Goal: Task Accomplishment & Management: Complete application form

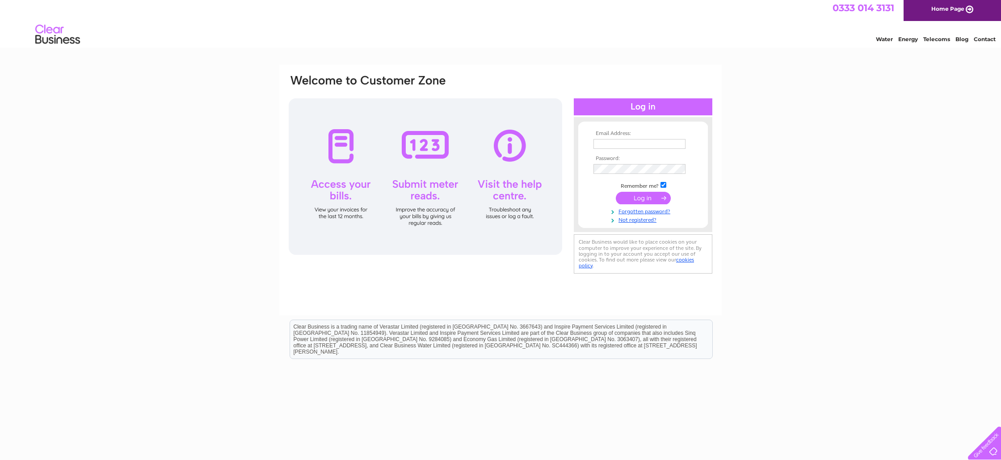
click at [637, 144] on input "text" at bounding box center [640, 144] width 92 height 10
click at [637, 144] on input "text" at bounding box center [640, 145] width 93 height 11
type input "southside@lycheeoriental.co.uk"
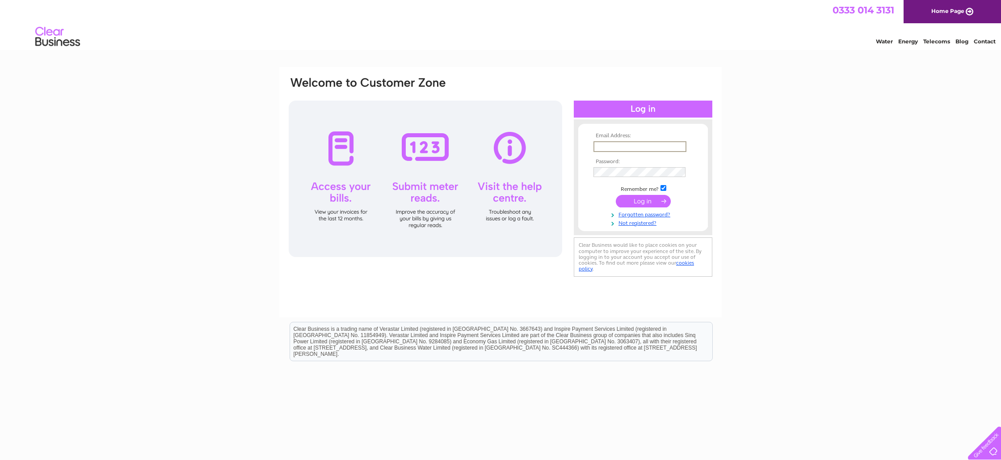
click at [679, 141] on td at bounding box center [643, 146] width 104 height 15
type input "[EMAIL_ADDRESS][DOMAIN_NAME]"
click at [616, 195] on input "submit" at bounding box center [643, 201] width 55 height 13
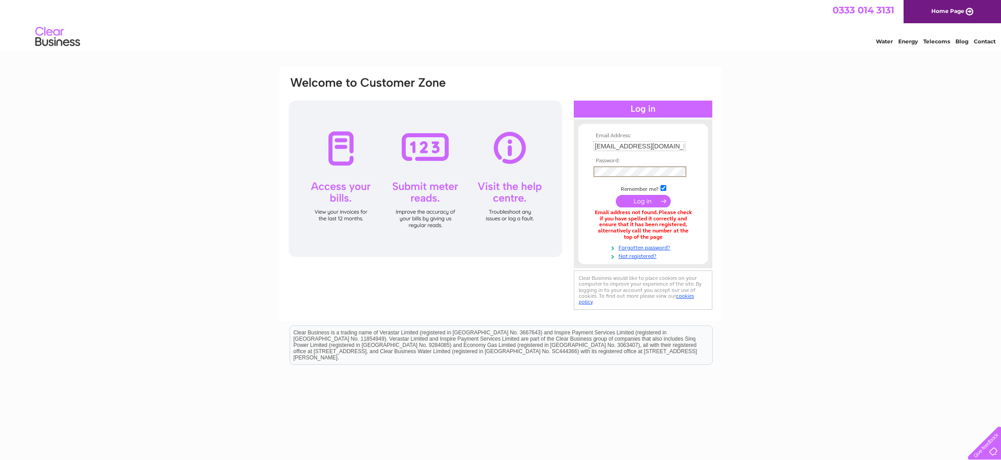
click at [616, 195] on input "submit" at bounding box center [643, 201] width 55 height 13
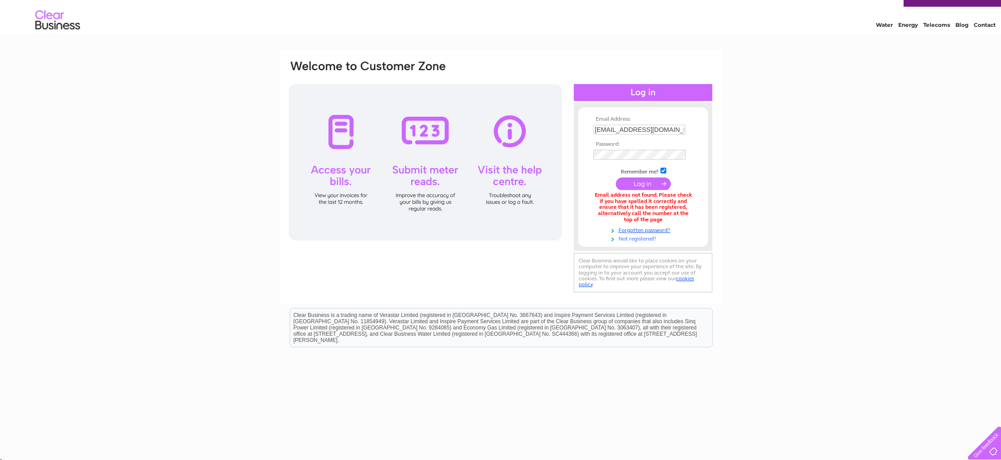
click at [630, 238] on link "Not registered?" at bounding box center [644, 238] width 101 height 8
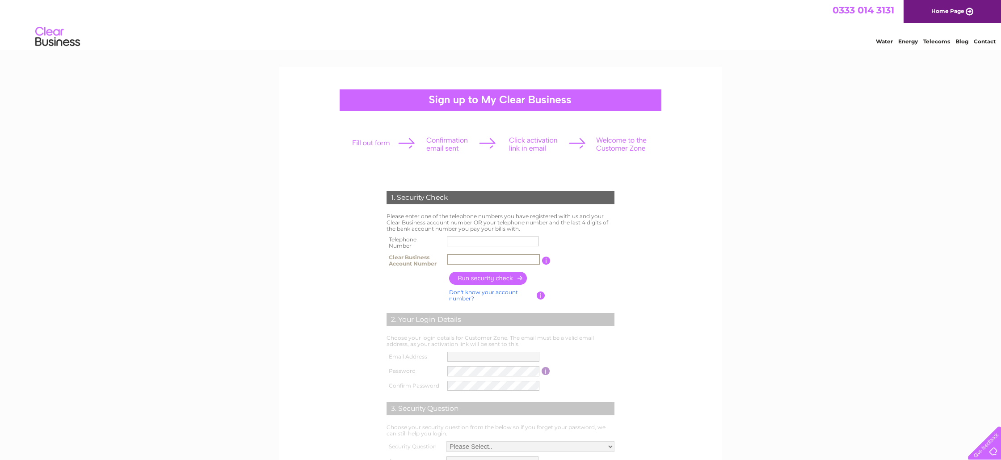
click at [496, 257] on input "text" at bounding box center [493, 259] width 93 height 11
type input "30264669"
click at [506, 282] on input "button" at bounding box center [488, 278] width 79 height 13
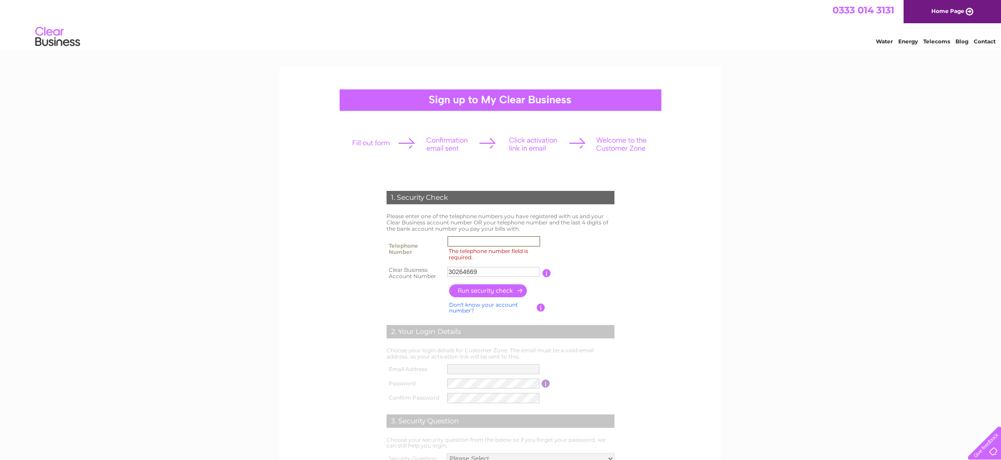
click at [498, 243] on input "The telephone number field is required." at bounding box center [493, 241] width 93 height 11
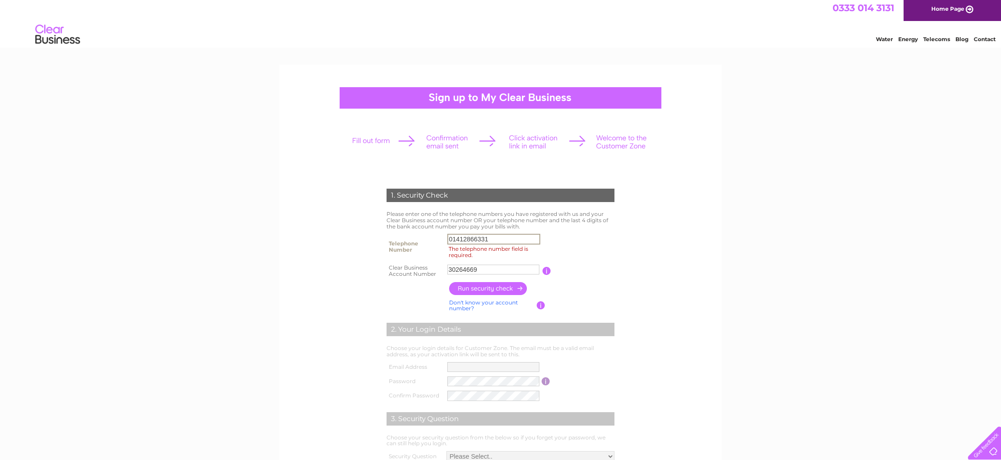
type input "01412866331"
click at [507, 291] on input "button" at bounding box center [488, 288] width 79 height 13
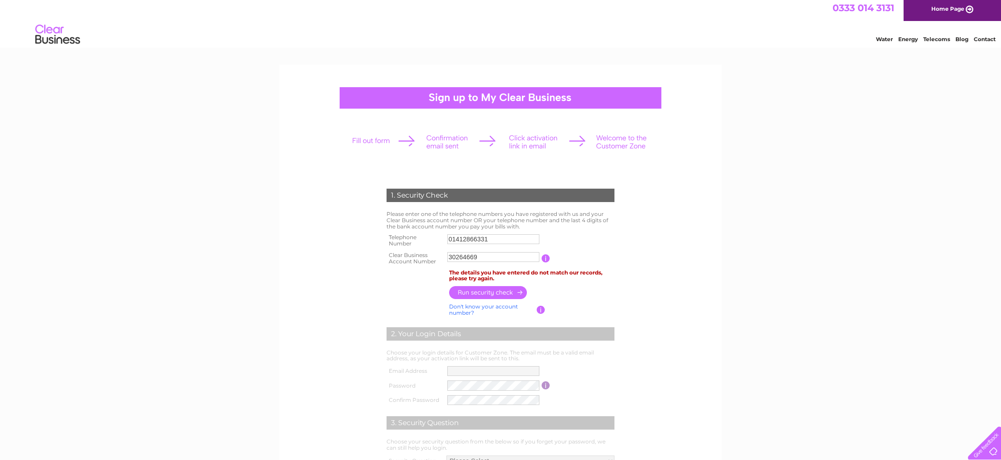
click at [511, 241] on input "01412866331" at bounding box center [493, 239] width 92 height 10
click at [511, 241] on input "01412866331" at bounding box center [493, 239] width 93 height 11
click at [492, 239] on input "text" at bounding box center [493, 239] width 93 height 11
type input "07817799156"
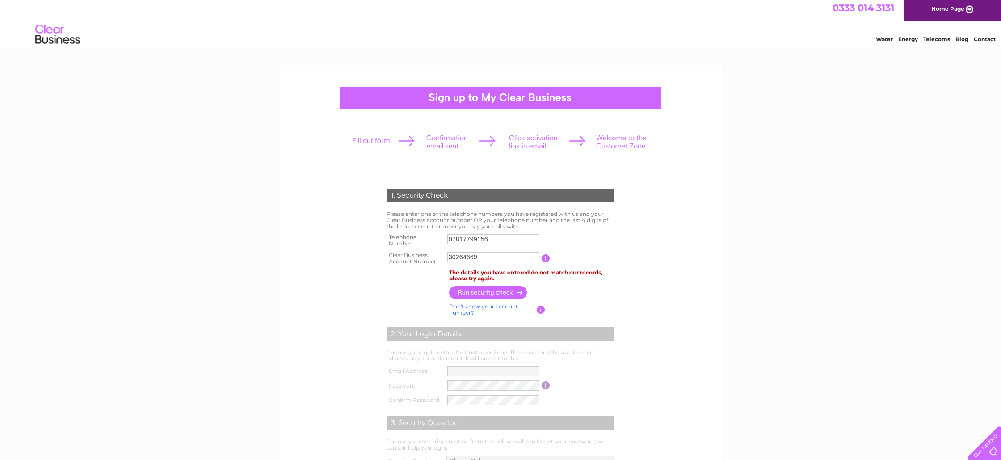
click at [481, 295] on input "button" at bounding box center [488, 292] width 79 height 13
click at [500, 242] on input "07817799156" at bounding box center [493, 239] width 93 height 11
